Goal: Information Seeking & Learning: Learn about a topic

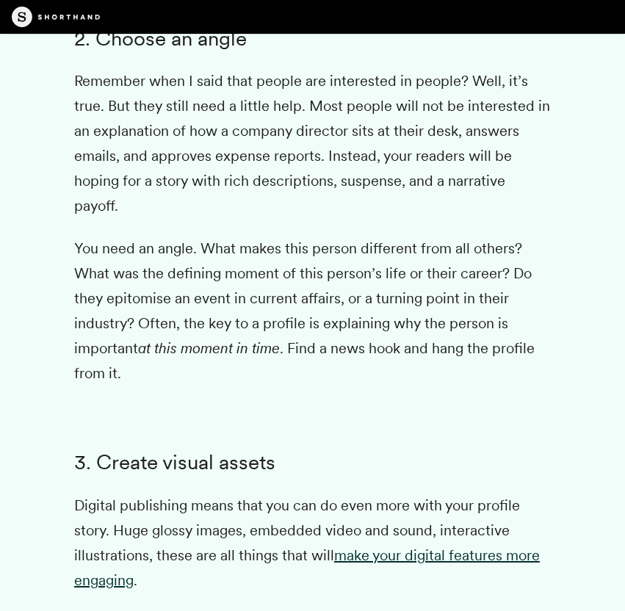
scroll to position [3780, 0]
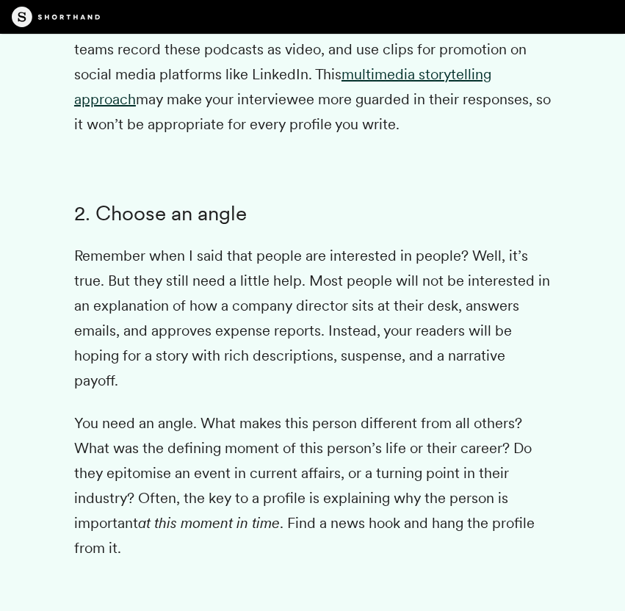
click at [183, 452] on p "You need an angle. What makes this person different from all others? What was t…" at bounding box center [312, 485] width 476 height 150
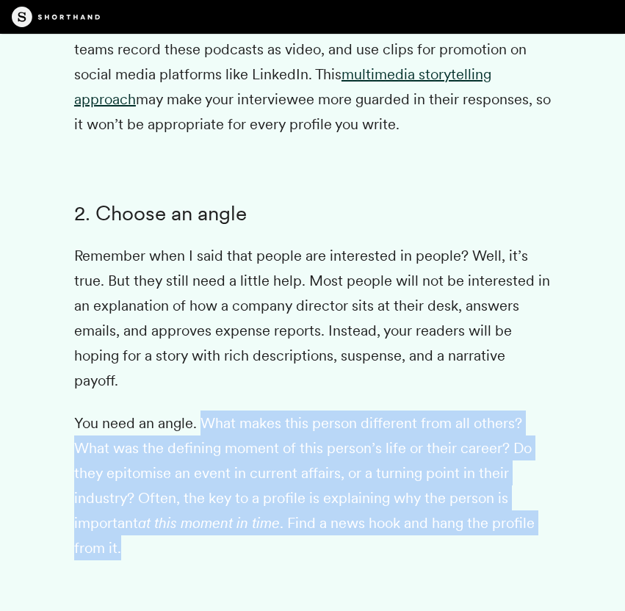
drag, startPoint x: 203, startPoint y: 423, endPoint x: 153, endPoint y: 550, distance: 136.1
click at [153, 550] on p "You need an angle. What makes this person different from all others? What was t…" at bounding box center [312, 485] width 476 height 150
copy p "What makes this person different from all others? What was the defining moment …"
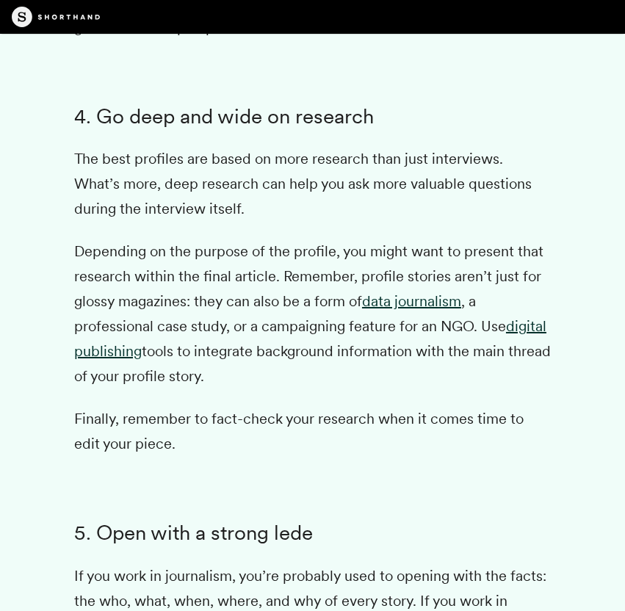
scroll to position [4627, 0]
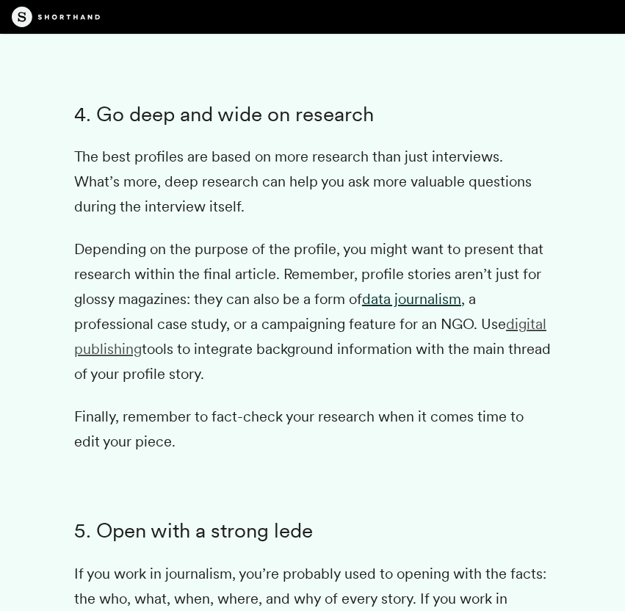
click at [89, 351] on link "digital publishing" at bounding box center [310, 336] width 472 height 43
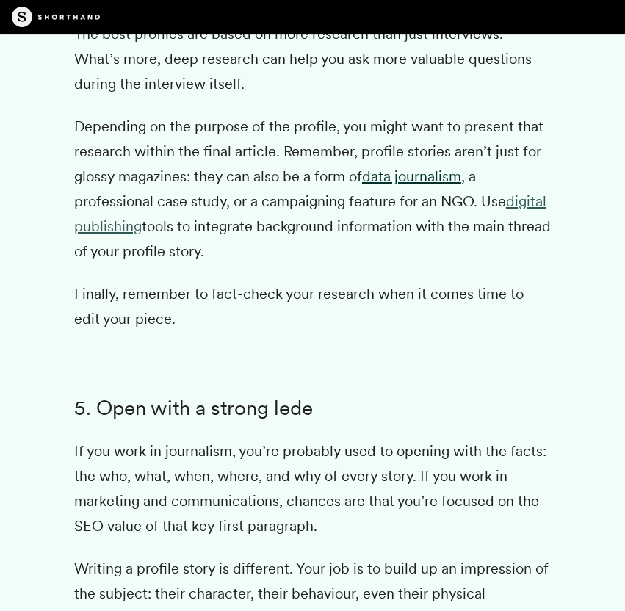
scroll to position [4755, 0]
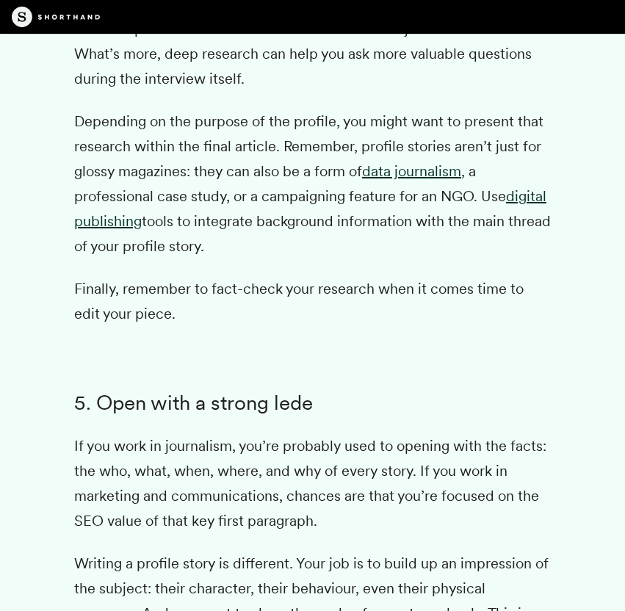
click at [371, 516] on p "If you work in journalism, you’re probably used to opening with the facts: the …" at bounding box center [312, 483] width 476 height 100
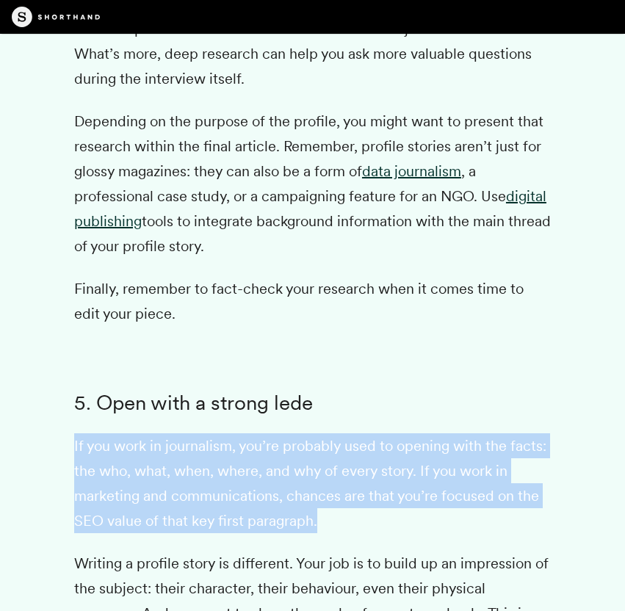
drag, startPoint x: 325, startPoint y: 519, endPoint x: 58, endPoint y: 435, distance: 279.9
click at [58, 435] on div "Profile writing is a question of balance. You want to use the subject’s own wor…" at bounding box center [312, 447] width 520 height 4680
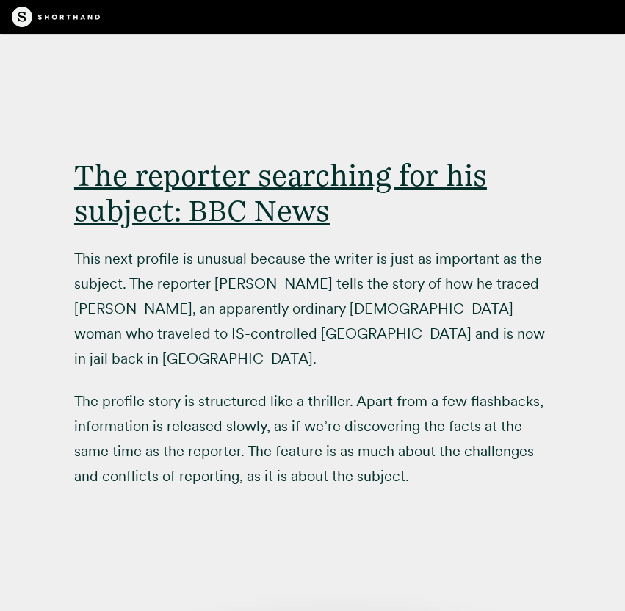
scroll to position [9392, 0]
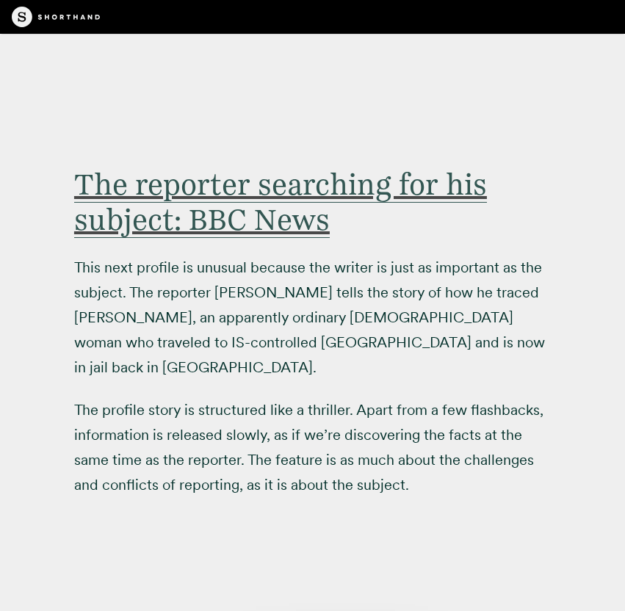
click at [236, 167] on span "The reporter searching for his subject: BBC News" at bounding box center [280, 202] width 412 height 71
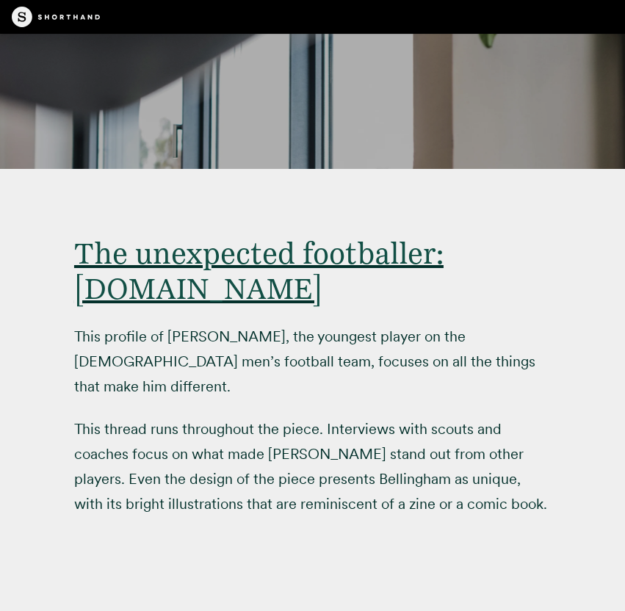
scroll to position [7673, 0]
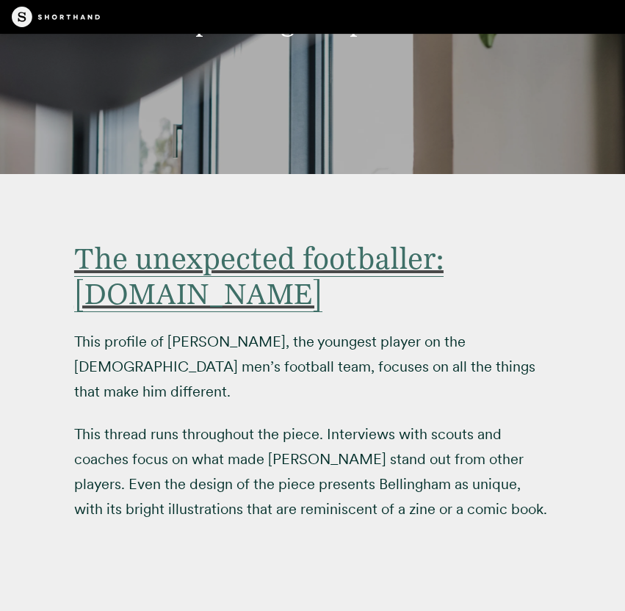
click at [349, 241] on span "The unexpected footballer: [DOMAIN_NAME]" at bounding box center [258, 276] width 369 height 71
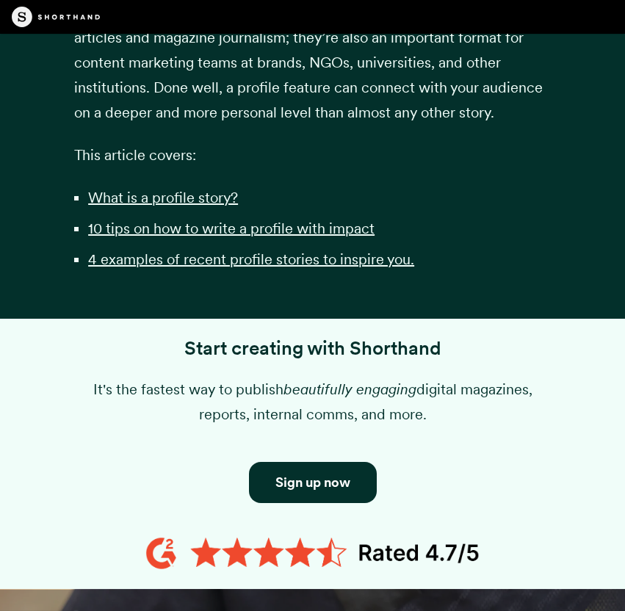
scroll to position [1096, 0]
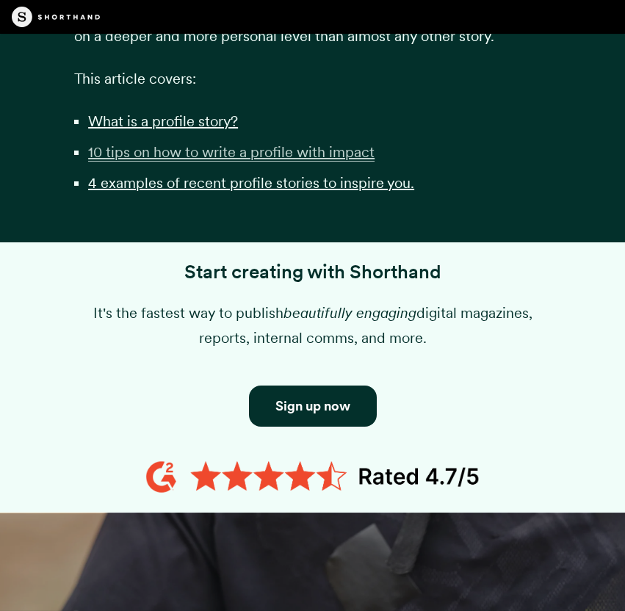
click at [269, 161] on u "10 tips on how to write a profile with impact" at bounding box center [231, 152] width 286 height 18
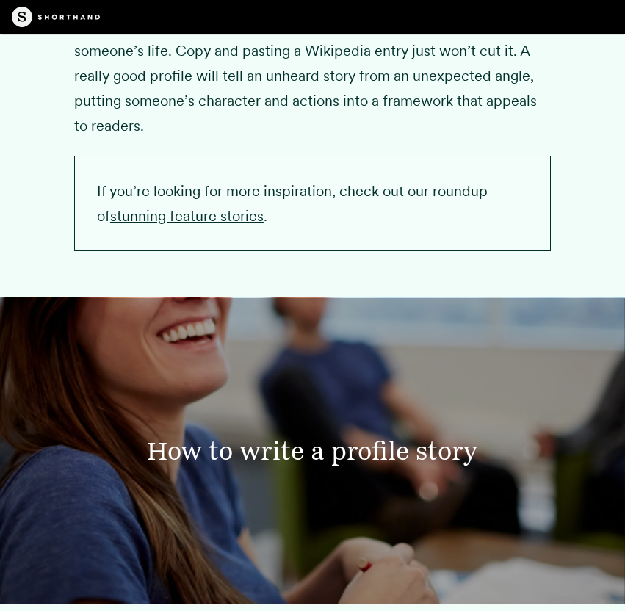
scroll to position [2548, 0]
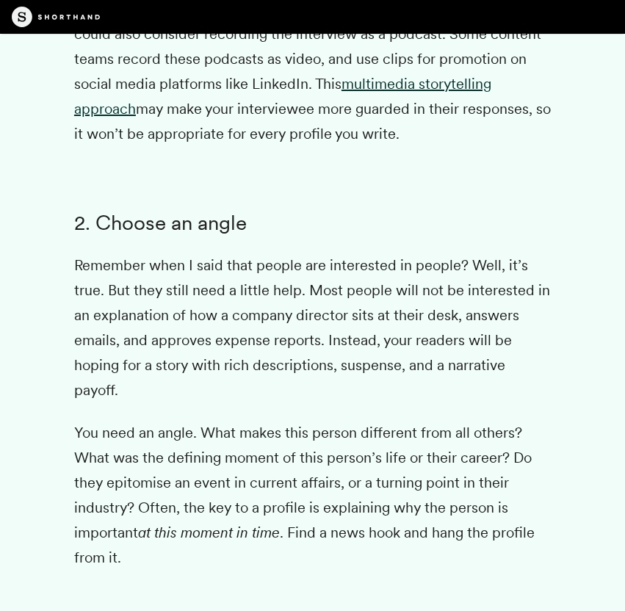
scroll to position [3780, 0]
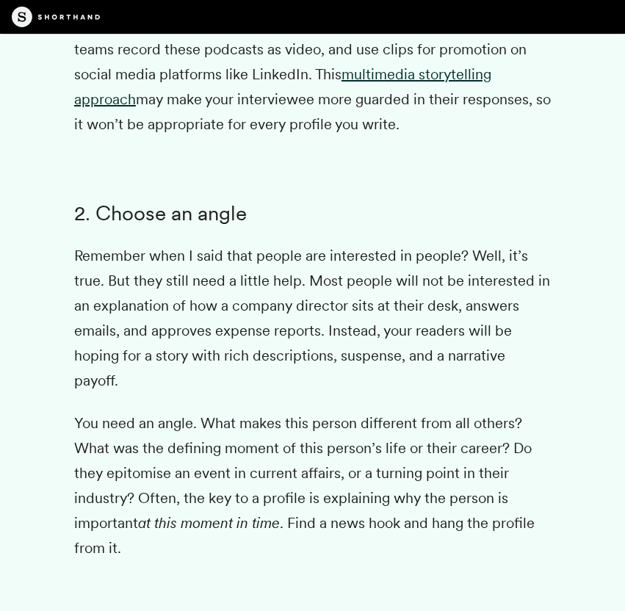
click at [391, 384] on p "Remember when I said that people are interested in people? Well, it’s true. But…" at bounding box center [312, 318] width 476 height 150
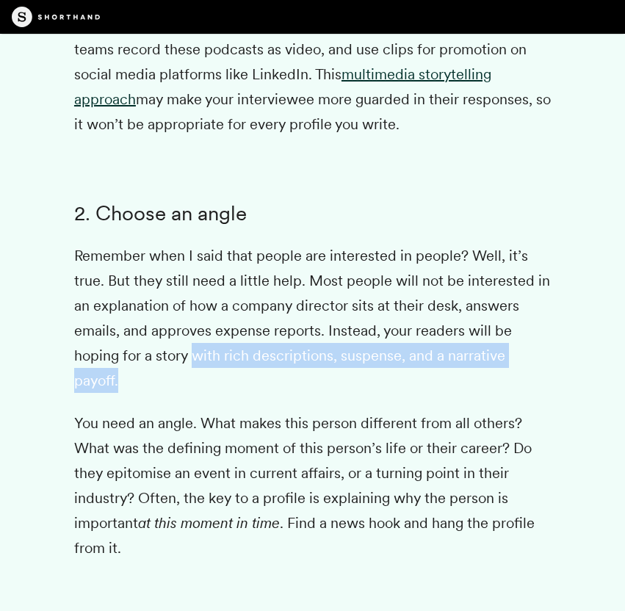
drag, startPoint x: 132, startPoint y: 382, endPoint x: 193, endPoint y: 364, distance: 63.6
click at [193, 364] on p "Remember when I said that people are interested in people? Well, it’s true. But…" at bounding box center [312, 318] width 476 height 150
copy p "with rich descriptions, suspense, and a narrative payoff."
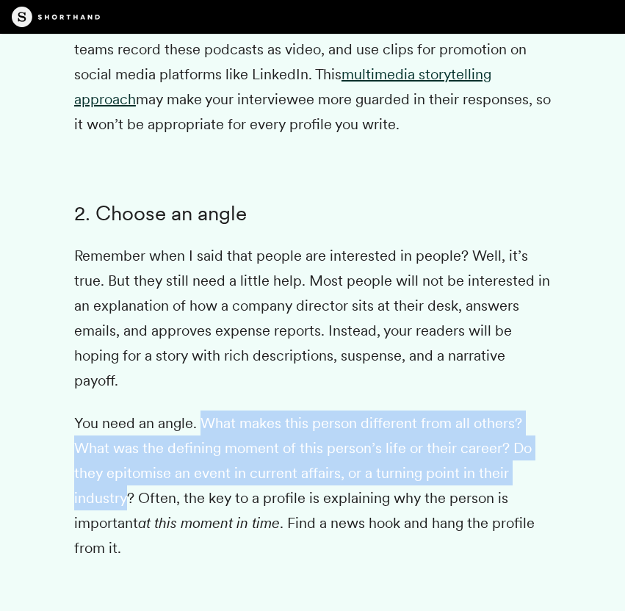
drag, startPoint x: 201, startPoint y: 422, endPoint x: 127, endPoint y: 508, distance: 113.4
click at [127, 508] on p "You need an angle. What makes this person different from all others? What was t…" at bounding box center [312, 485] width 476 height 150
copy p "What makes this person different from all others? What was the defining moment …"
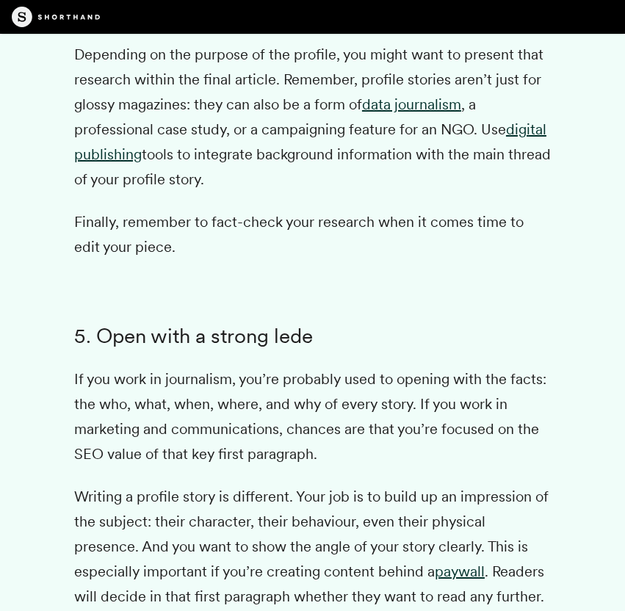
scroll to position [4826, 0]
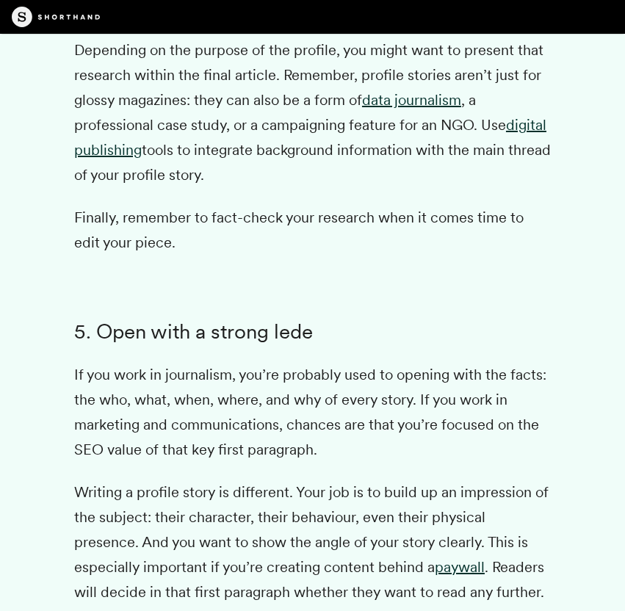
click at [411, 407] on p "If you work in journalism, you’re probably used to opening with the facts: the …" at bounding box center [312, 412] width 476 height 100
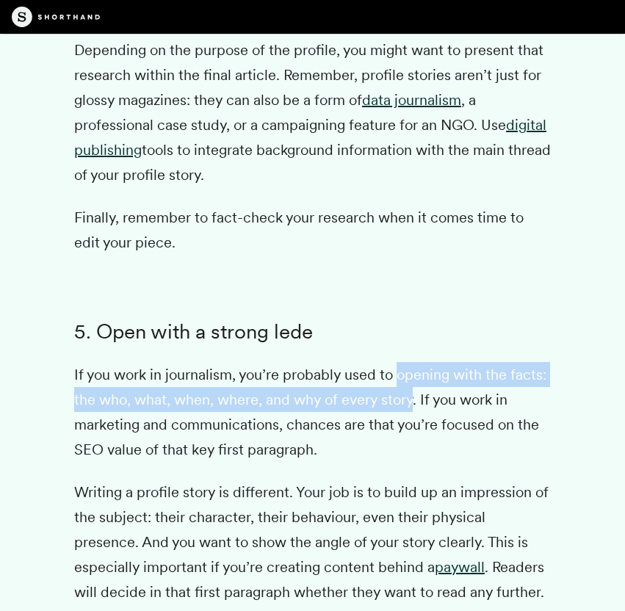
drag, startPoint x: 412, startPoint y: 401, endPoint x: 399, endPoint y: 381, distance: 23.4
click at [399, 381] on p "If you work in journalism, you’re probably used to opening with the facts: the …" at bounding box center [312, 412] width 476 height 100
copy p "opening with the facts: the who, what, when, where, and why of every story"
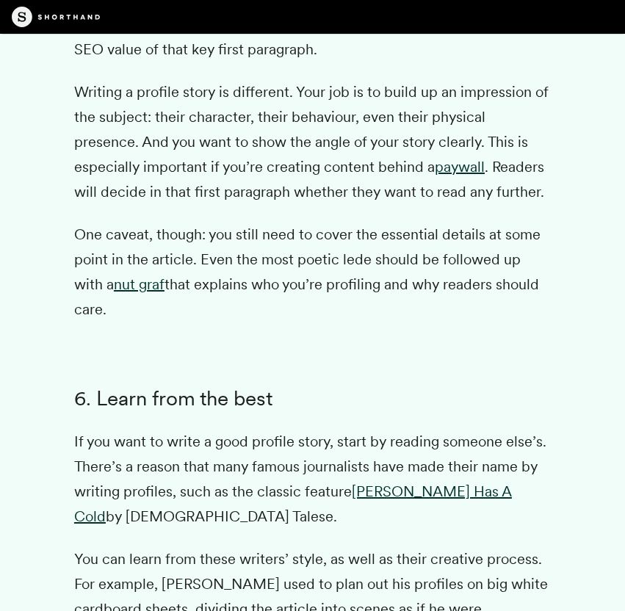
scroll to position [5238, 0]
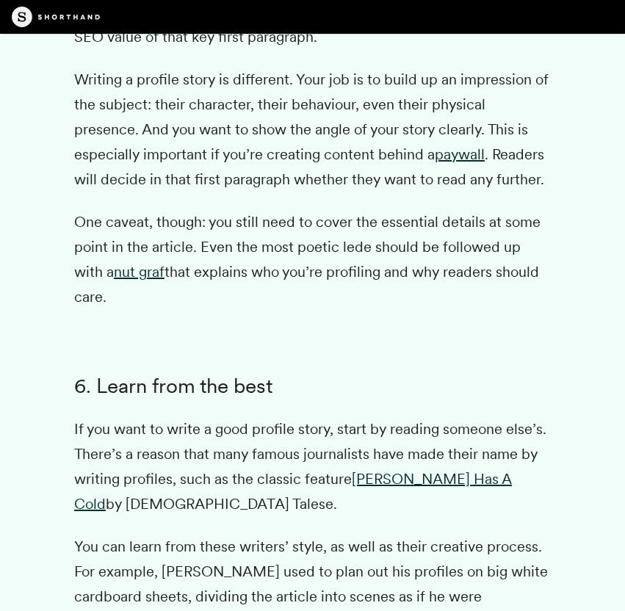
click at [391, 462] on p "If you want to write a good profile story, start by reading someone else’s. The…" at bounding box center [312, 466] width 476 height 100
click at [390, 470] on link "[PERSON_NAME] Has A Cold" at bounding box center [292, 491] width 437 height 43
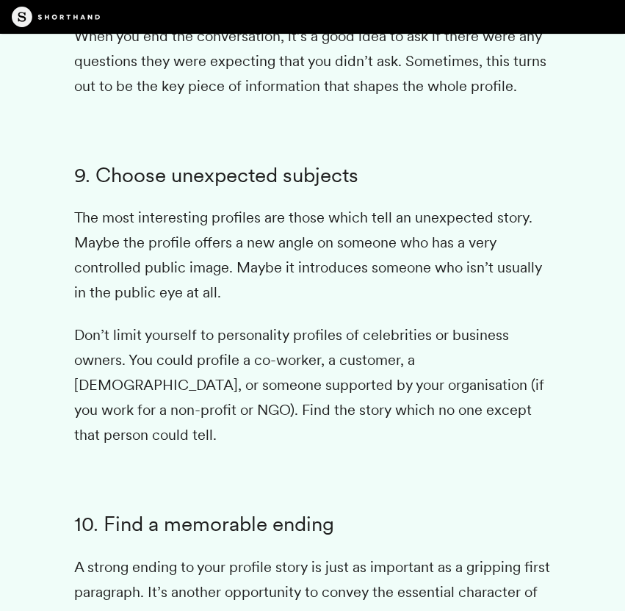
scroll to position [6701, 0]
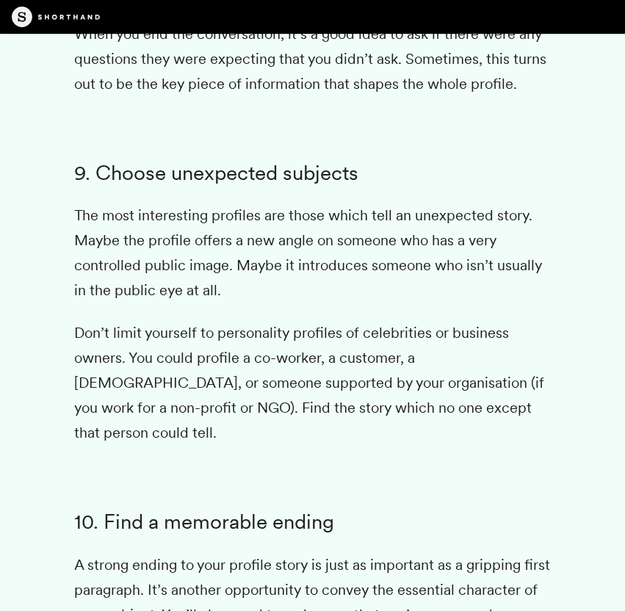
click at [518, 273] on p "The most interesting profiles are those which tell an unexpected story. Maybe t…" at bounding box center [312, 253] width 476 height 100
click at [495, 354] on p "Don’t limit yourself to personality profiles of celebrities or business owners.…" at bounding box center [312, 382] width 476 height 125
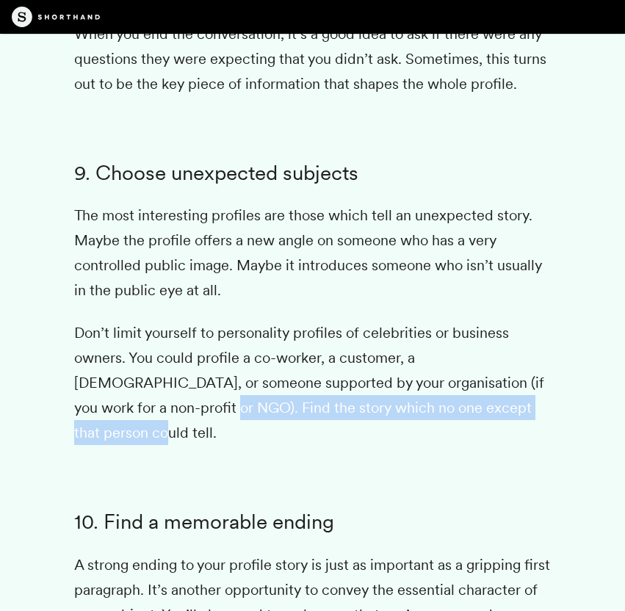
drag, startPoint x: 497, startPoint y: 376, endPoint x: 119, endPoint y: 387, distance: 378.1
click at [119, 387] on p "Don’t limit yourself to personality profiles of celebrities or business owners.…" at bounding box center [312, 382] width 476 height 125
copy p "Find the story which no one except that person could tell."
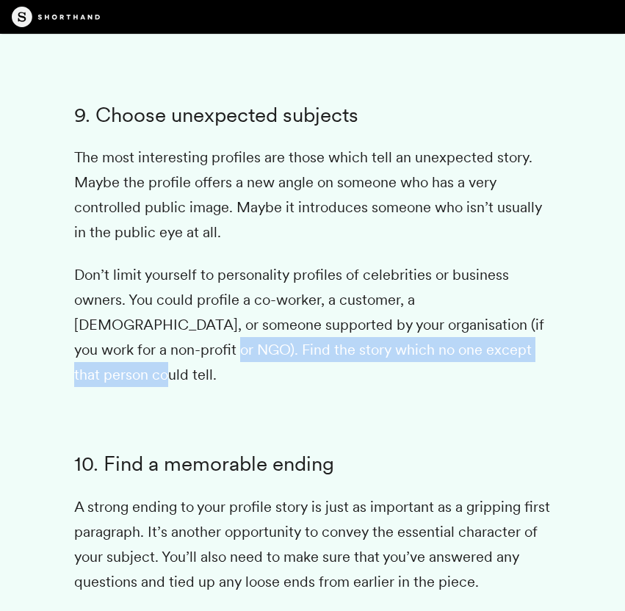
scroll to position [6762, 0]
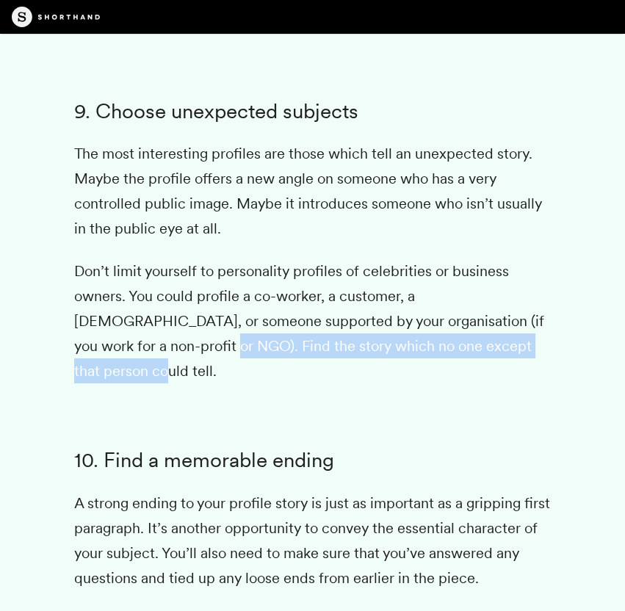
click at [471, 288] on p "Don’t limit yourself to personality profiles of celebrities or business owners.…" at bounding box center [312, 320] width 476 height 125
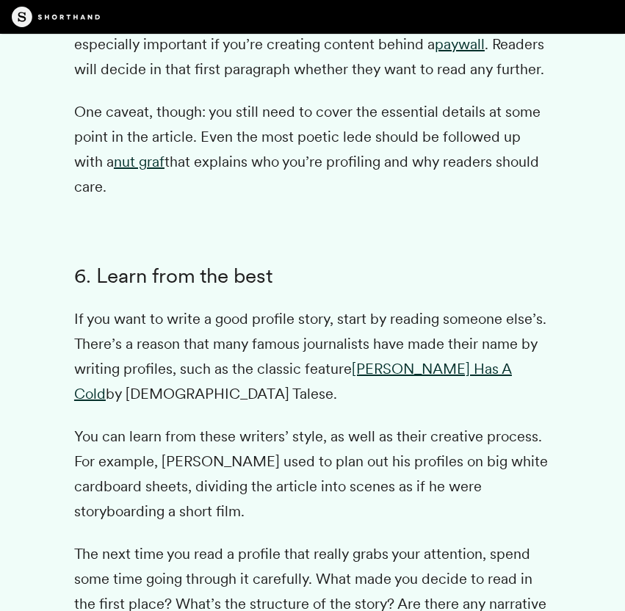
scroll to position [5306, 0]
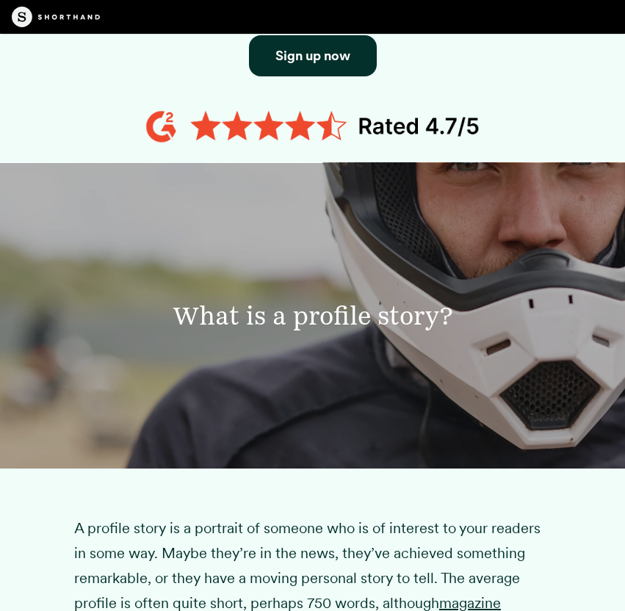
scroll to position [1096, 0]
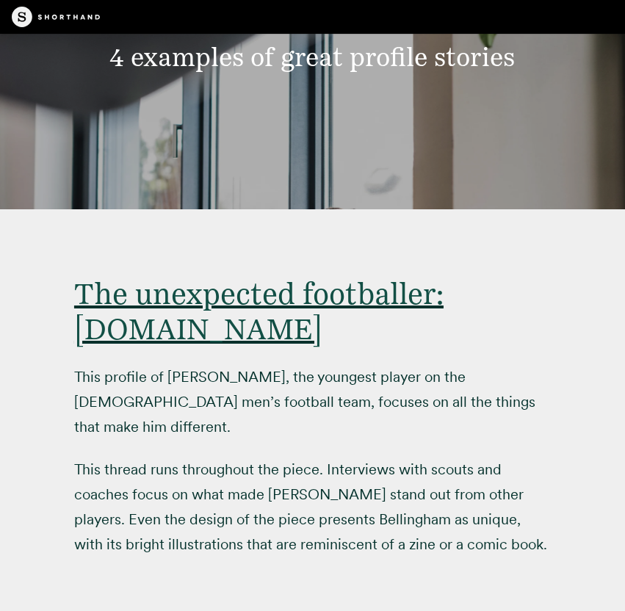
scroll to position [7563, 0]
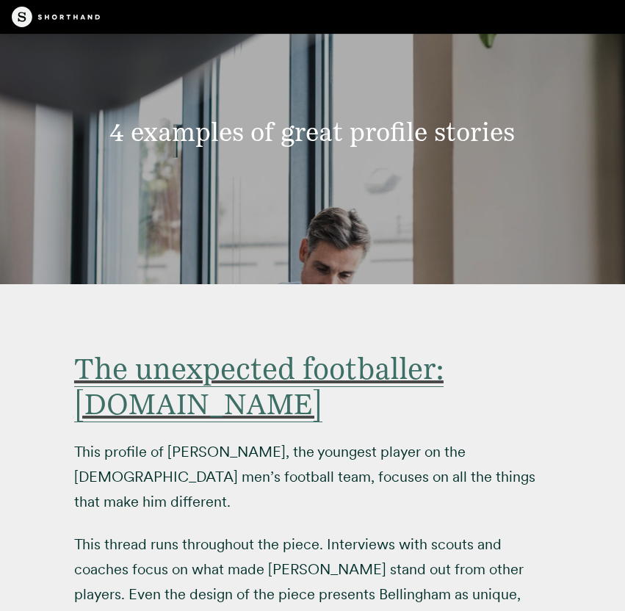
click at [215, 351] on span "The unexpected footballer: [DOMAIN_NAME]" at bounding box center [258, 386] width 369 height 71
